Goal: Find specific page/section: Find specific page/section

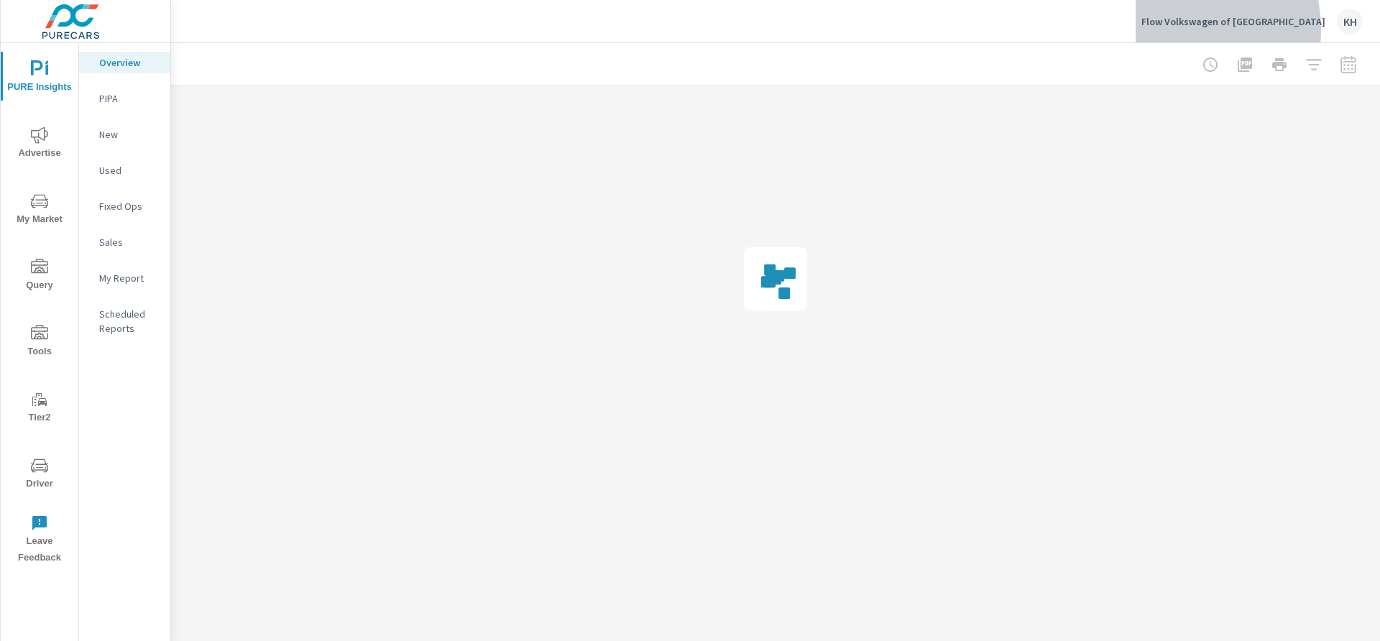
click at [1211, 30] on div "Flow Volkswagen of Burlington KH" at bounding box center [1252, 22] width 221 height 26
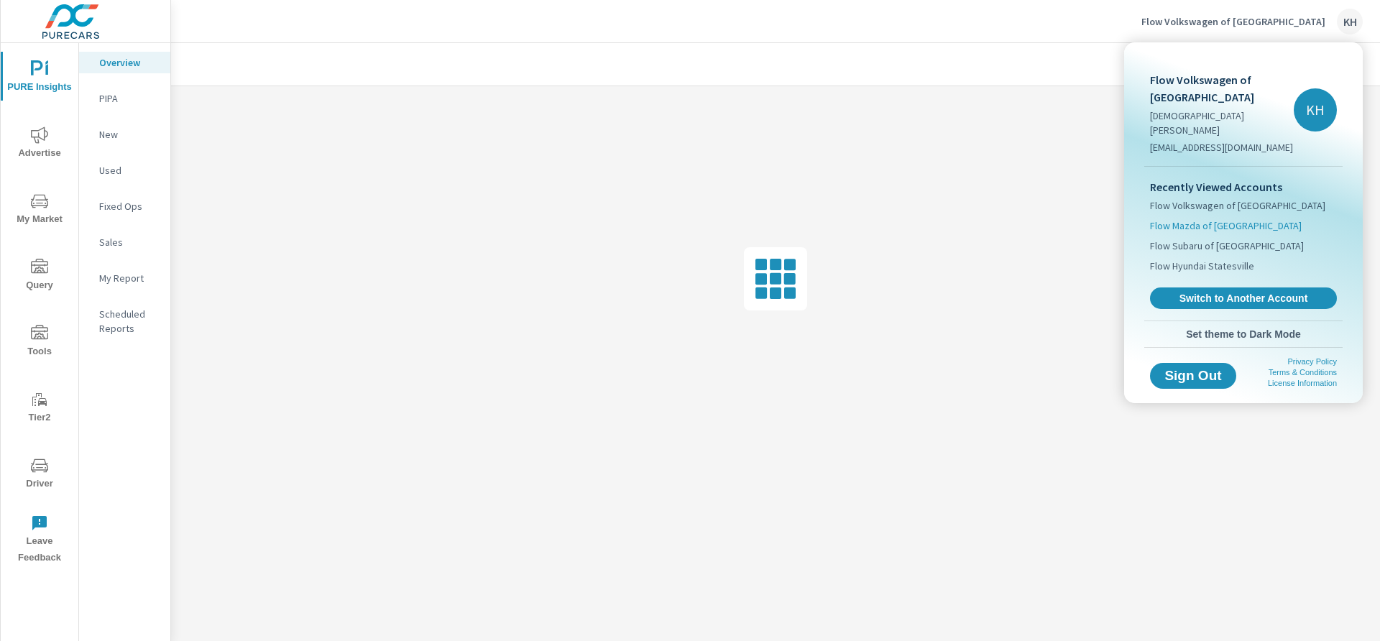
click at [1251, 219] on span "Flow Mazda of [GEOGRAPHIC_DATA]" at bounding box center [1226, 226] width 152 height 14
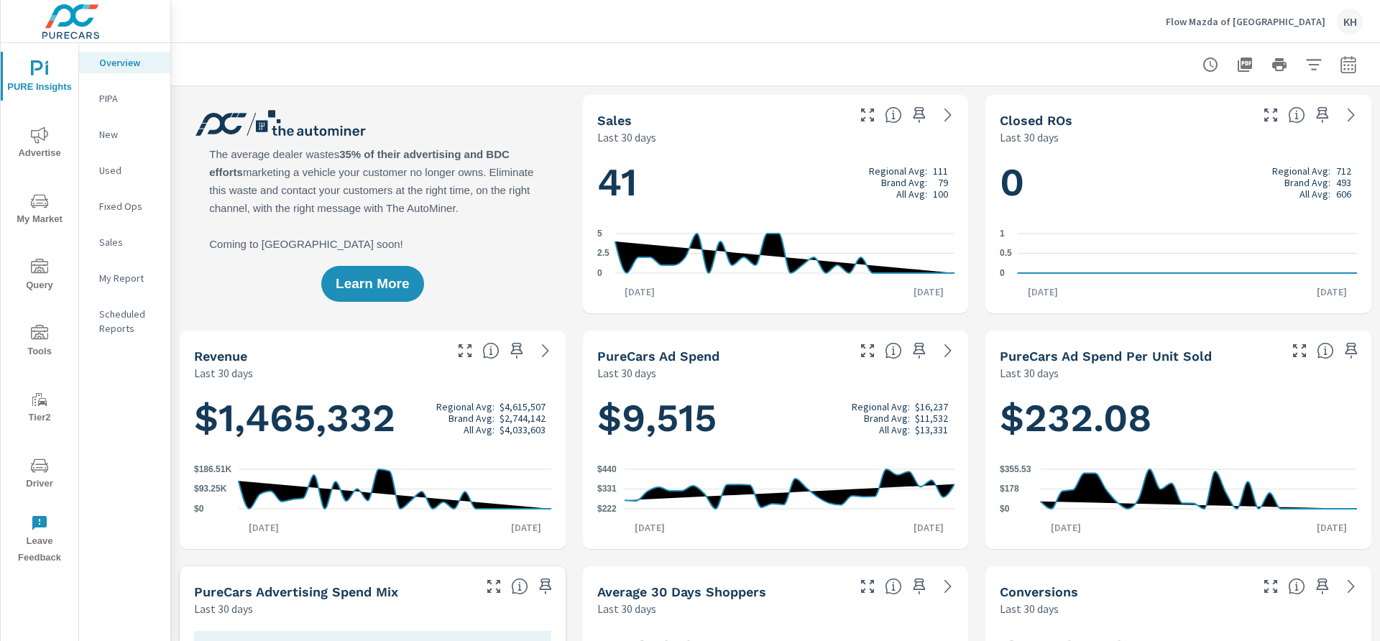
click at [40, 473] on icon "nav menu" at bounding box center [39, 465] width 17 height 17
click at [39, 471] on icon "nav menu" at bounding box center [39, 465] width 17 height 17
click at [31, 460] on icon "nav menu" at bounding box center [39, 465] width 17 height 17
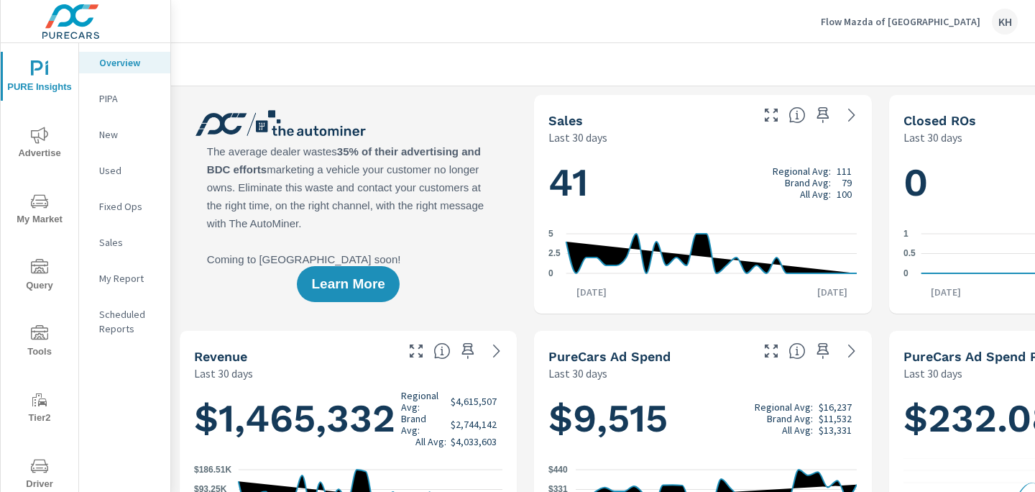
scroll to position [1, 0]
click at [35, 460] on icon "nav menu" at bounding box center [39, 465] width 17 height 17
